Goal: Subscribe to service/newsletter

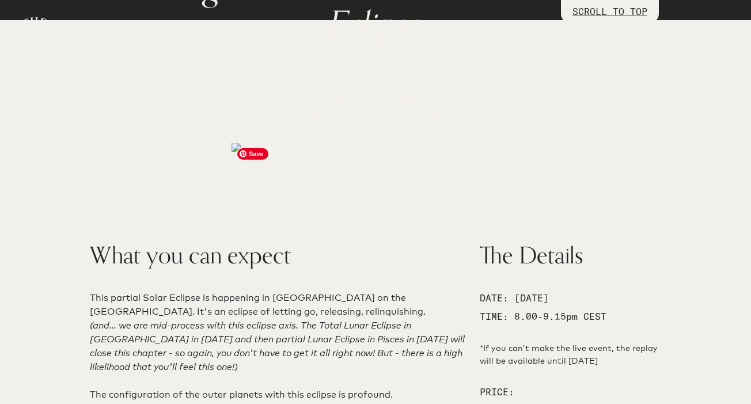
scroll to position [163, 0]
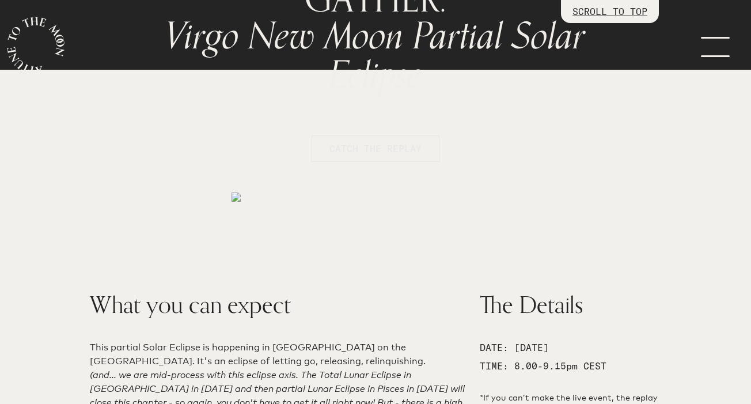
click at [398, 149] on span "CATCH THE REPLAY" at bounding box center [375, 149] width 92 height 14
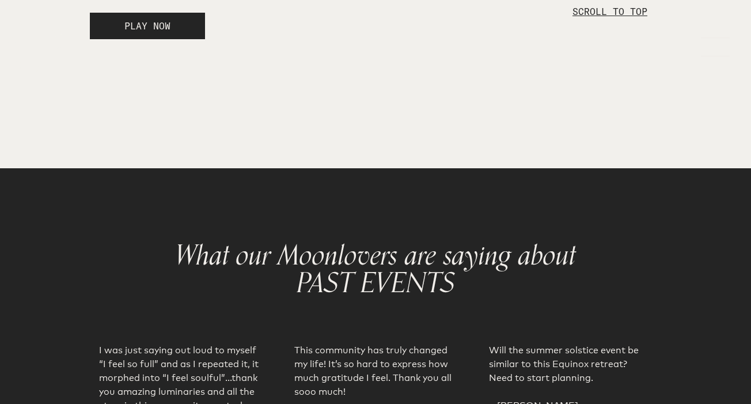
scroll to position [2162, 0]
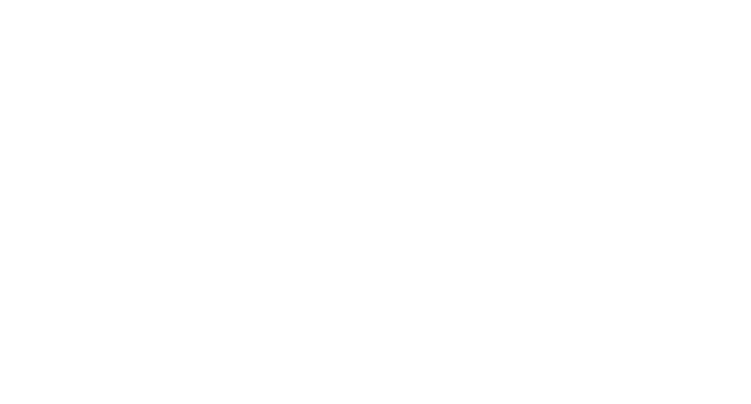
click at [366, 196] on html at bounding box center [375, 202] width 751 height 404
click at [381, 190] on html at bounding box center [375, 202] width 751 height 404
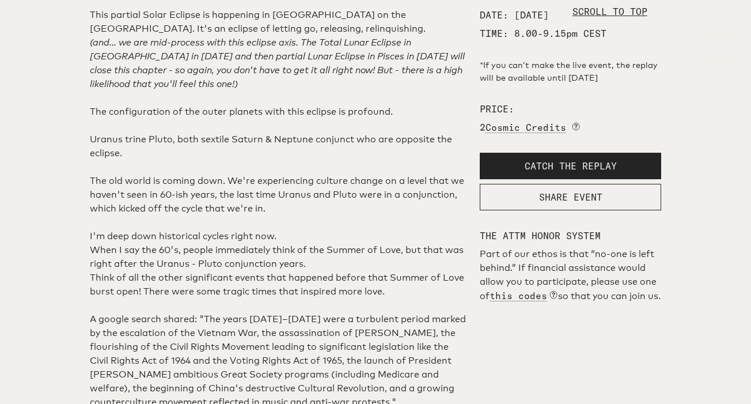
scroll to position [723, 0]
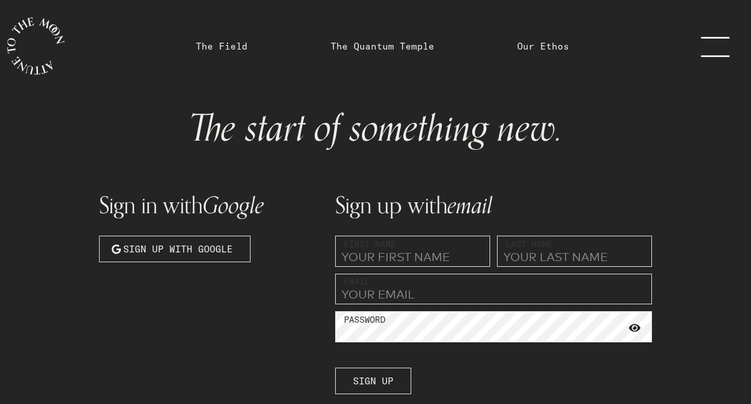
click at [385, 260] on input "text" at bounding box center [412, 250] width 155 height 31
click at [226, 248] on span "Sign up with Google" at bounding box center [177, 249] width 109 height 14
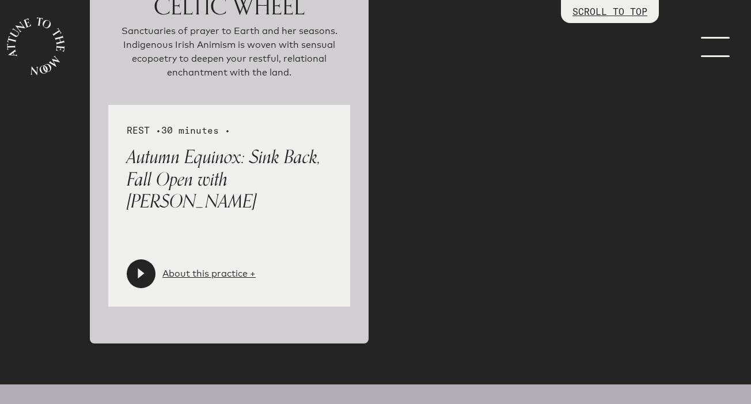
scroll to position [2542, 0]
